Goal: Task Accomplishment & Management: Complete application form

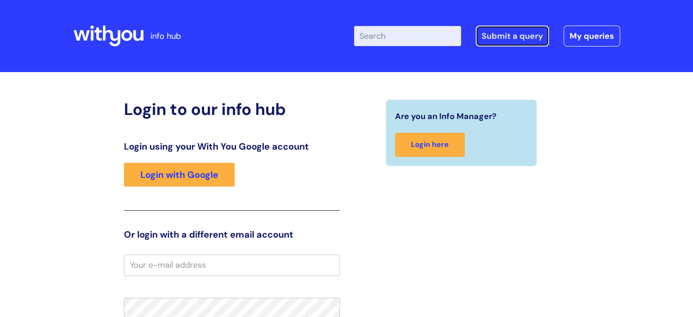
click at [506, 40] on link "Submit a query" at bounding box center [512, 36] width 73 height 21
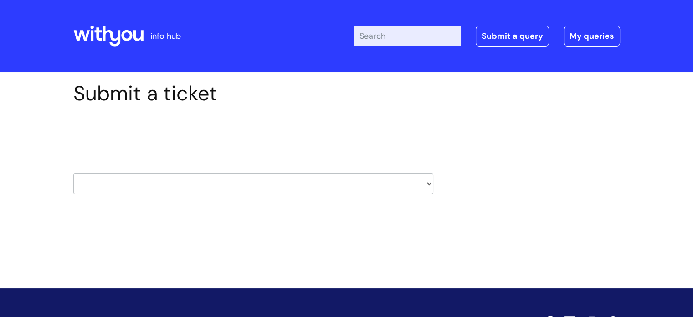
click at [416, 184] on select "HR / People IT and Support Clinical Drug Alerts Finance Accounts Data Support T…" at bounding box center [253, 183] width 360 height 21
select select "payroll"
click at [73, 173] on select "HR / People IT and Support Clinical Drug Alerts Finance Accounts Data Support T…" at bounding box center [253, 183] width 360 height 21
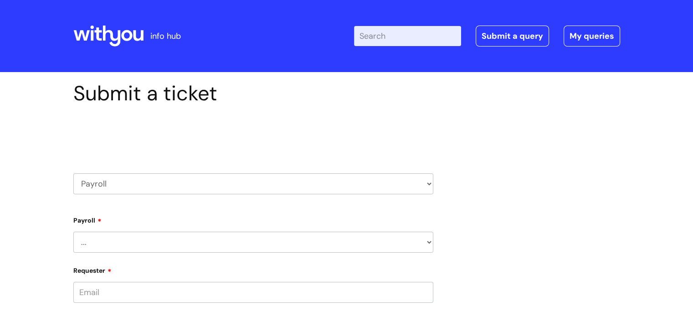
click at [325, 179] on select "HR / People IT and Support Clinical Drug Alerts Finance Accounts Data Support T…" at bounding box center [253, 183] width 360 height 21
select select "external_communications"
click at [73, 173] on select "HR / People IT and Support Clinical Drug Alerts Finance Accounts Data Support T…" at bounding box center [253, 183] width 360 height 21
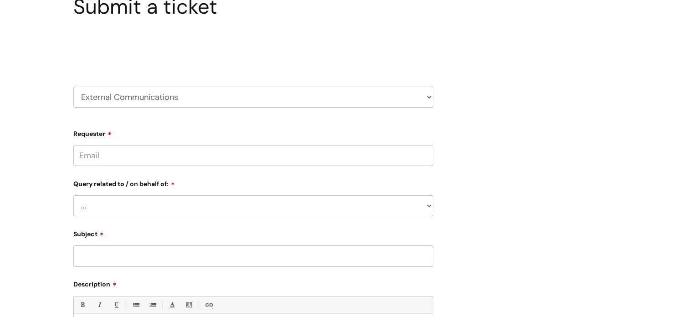
scroll to position [92, 0]
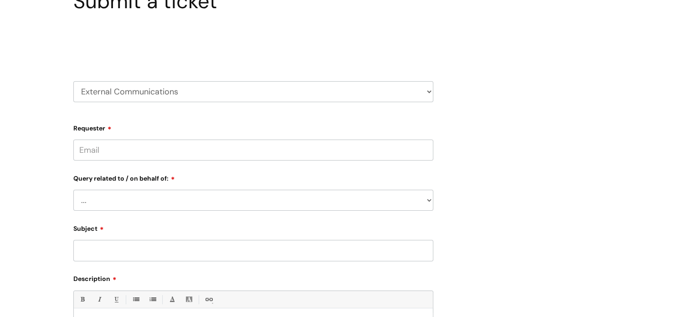
click at [156, 193] on select "... Brand or Brand Centre Website Queries (all regions) All Scottish Services I…" at bounding box center [253, 200] width 360 height 21
select select "Website Queries (all regions)"
click at [73, 190] on select "... Brand or Brand Centre Website Queries (all regions) All Scottish Services I…" at bounding box center [253, 200] width 360 height 21
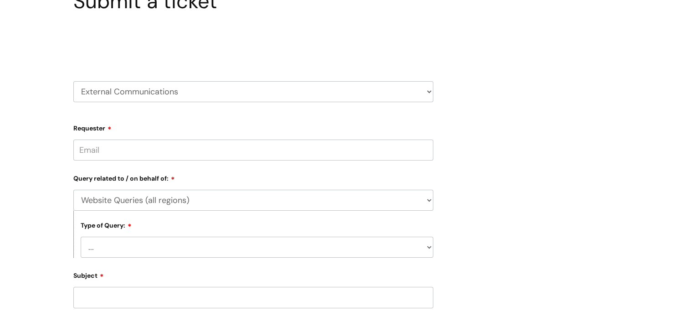
click at [137, 159] on input "Requester" at bounding box center [253, 149] width 360 height 21
type input "j"
type input "anthea.young@wearewithyou.org.uk"
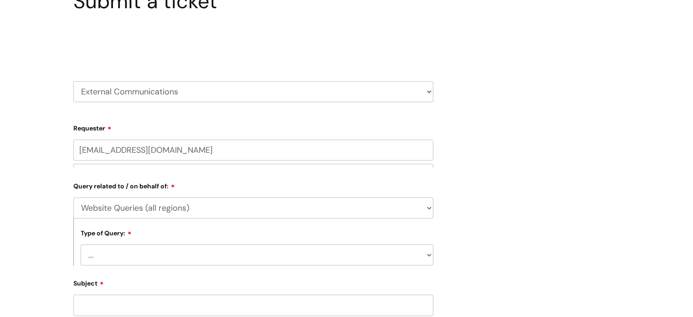
click at [135, 256] on select "... General enquiry" at bounding box center [257, 254] width 353 height 21
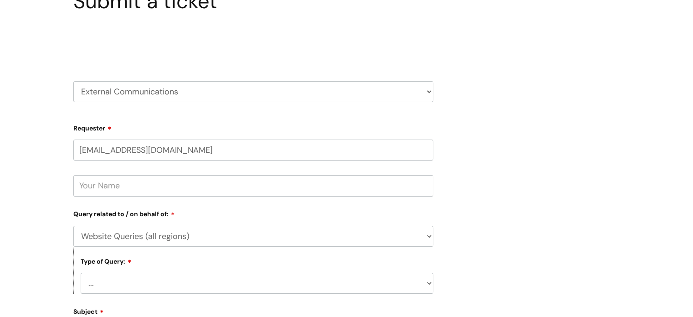
select select "General enquiry"
click at [81, 272] on select "... General enquiry" at bounding box center [257, 282] width 353 height 21
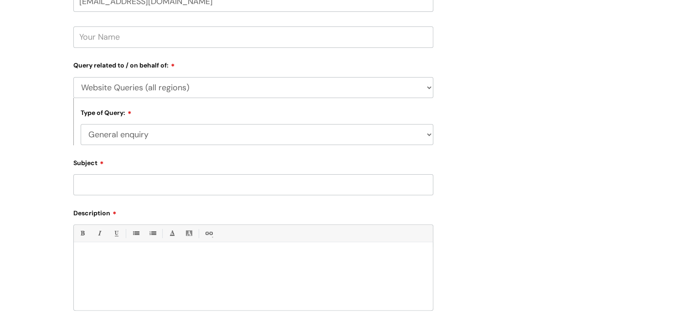
scroll to position [249, 0]
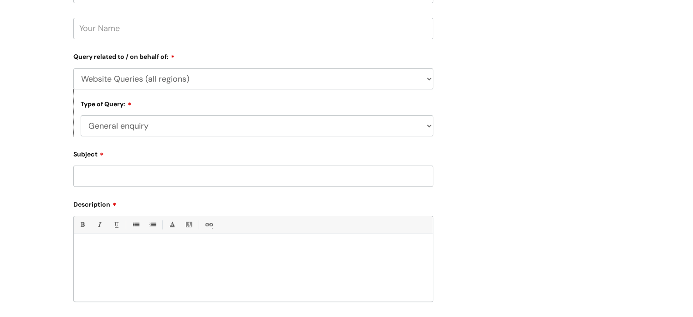
click at [171, 171] on input "Subject" at bounding box center [253, 175] width 360 height 21
type input "Add story to website"
click at [129, 242] on div at bounding box center [253, 269] width 359 height 63
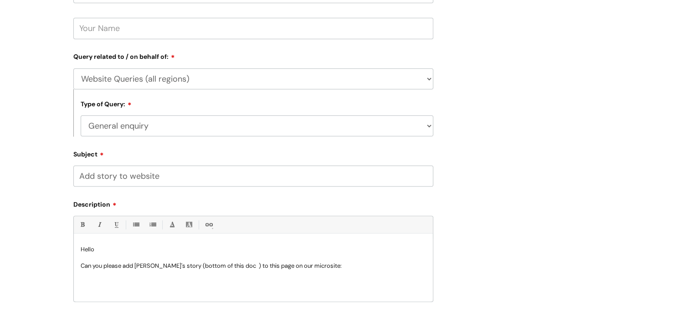
click at [323, 262] on p "Can you please add Dave's story (bottom of this doc ) to this page on our micro…" at bounding box center [253, 273] width 345 height 25
click at [225, 264] on p "Can you please add Dave's story (bottom of this doc ) to this page on our micro…" at bounding box center [253, 273] width 345 height 25
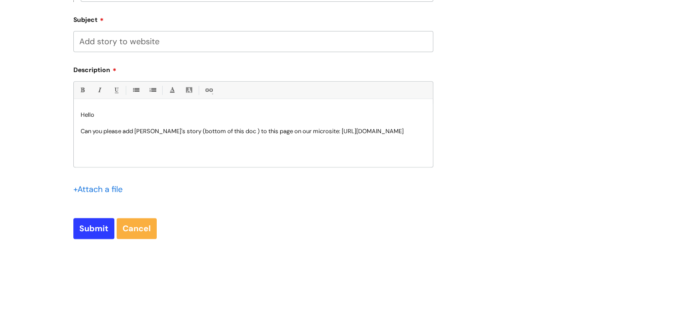
scroll to position [384, 0]
click at [370, 140] on p "Can you please add Dave's story (bottom of the attached doc) to this page on ou…" at bounding box center [253, 143] width 345 height 33
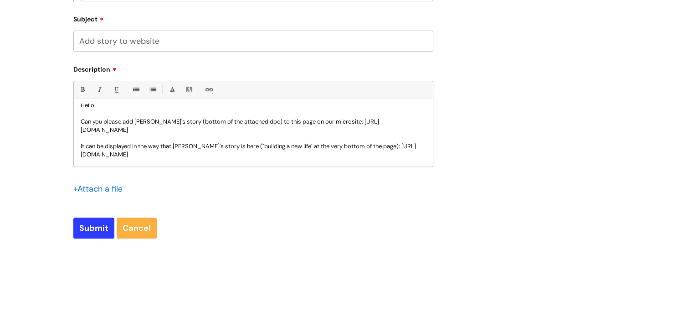
scroll to position [17, 0]
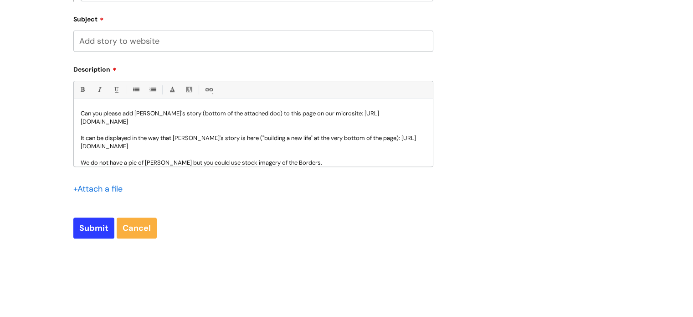
click at [108, 195] on div "+ Attach a file" at bounding box center [100, 188] width 55 height 15
click at [109, 191] on input "file" at bounding box center [96, 187] width 46 height 11
click at [108, 188] on input "file" at bounding box center [96, 187] width 46 height 11
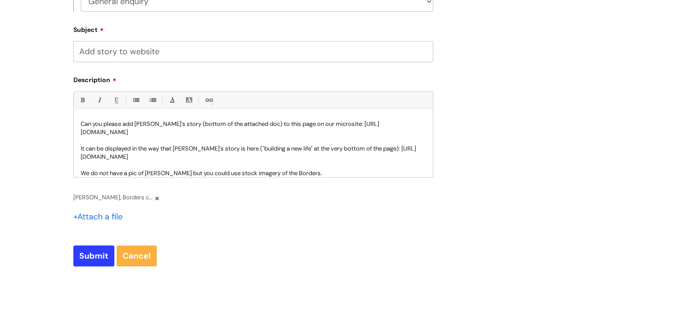
scroll to position [374, 0]
click at [101, 251] on input "Submit" at bounding box center [93, 255] width 41 height 21
type input "Please Wait..."
